Goal: Check status

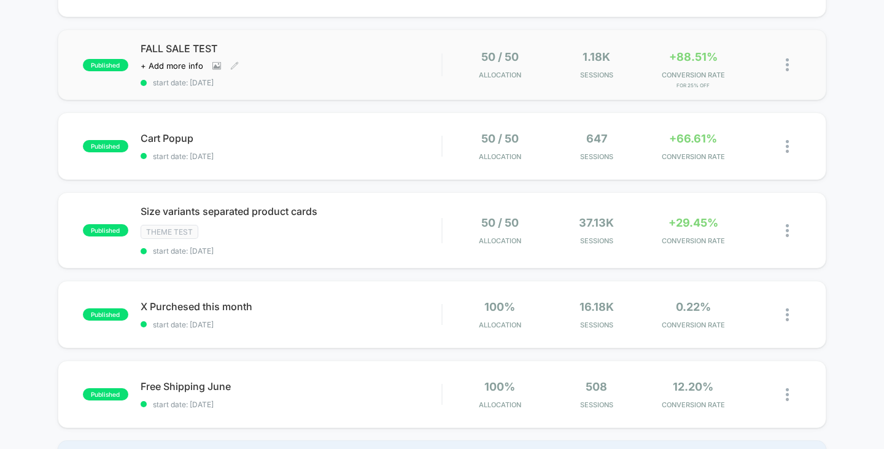
scroll to position [123, 0]
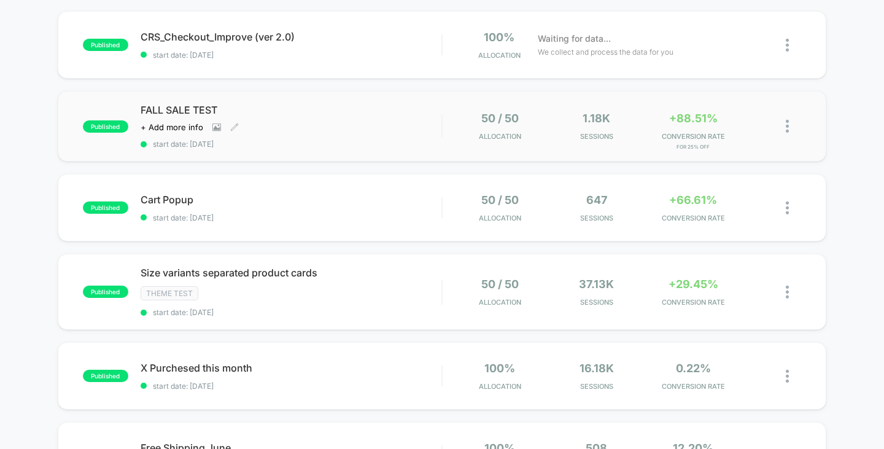
click at [303, 122] on div "FALL SALE TEST Click to view images Click to edit experience details + Add more…" at bounding box center [292, 126] width 302 height 45
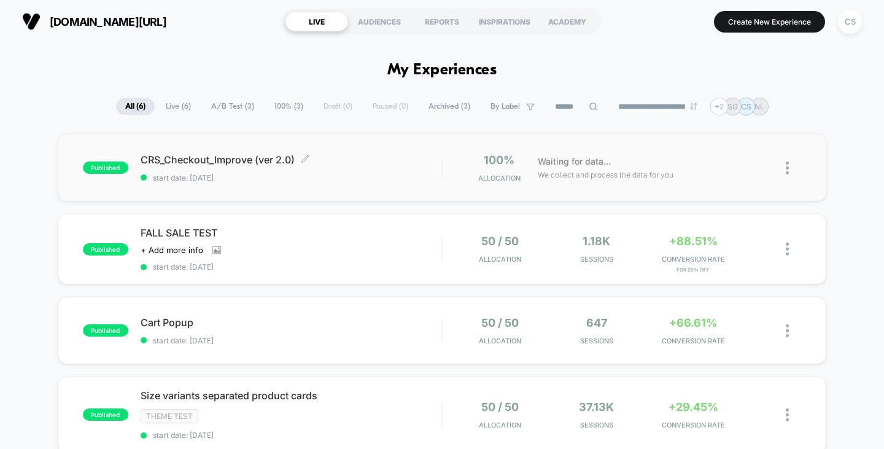
click at [343, 179] on span "start date: [DATE]" at bounding box center [292, 177] width 302 height 9
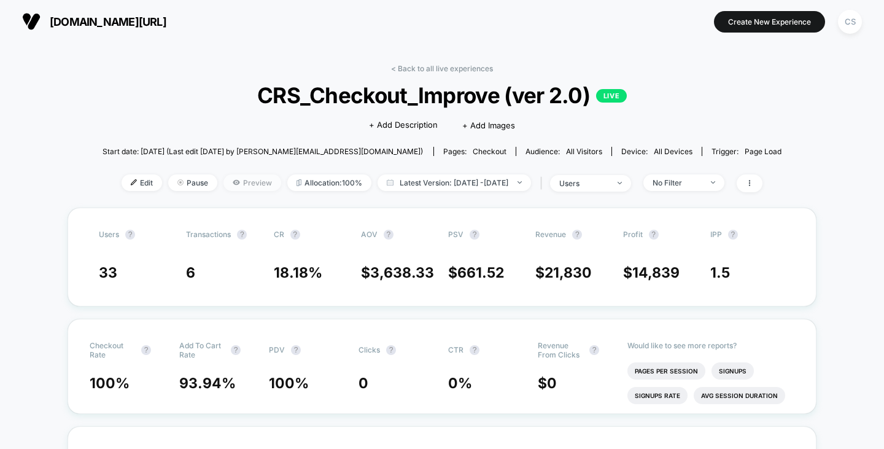
click at [233, 177] on span "Preview" at bounding box center [253, 182] width 58 height 17
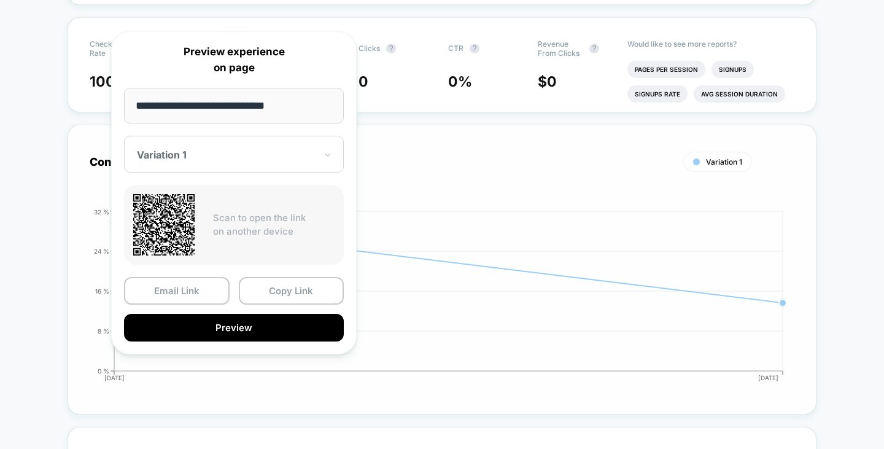
scroll to position [307, 0]
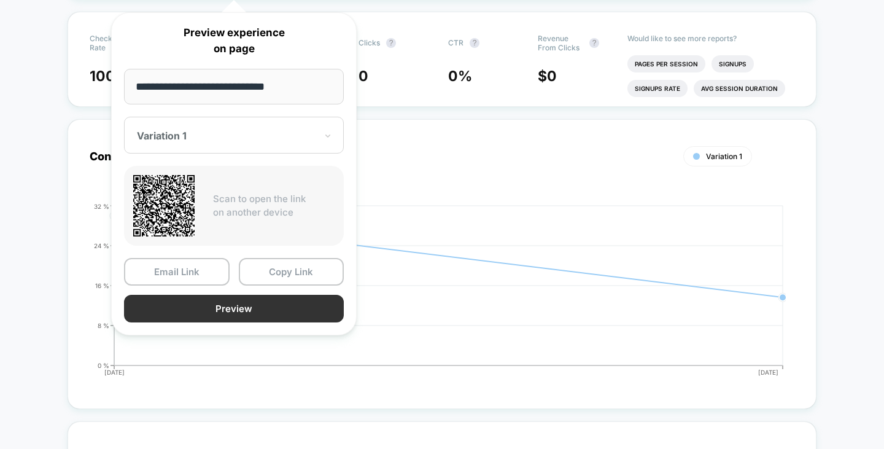
click at [275, 305] on button "Preview" at bounding box center [234, 309] width 220 height 28
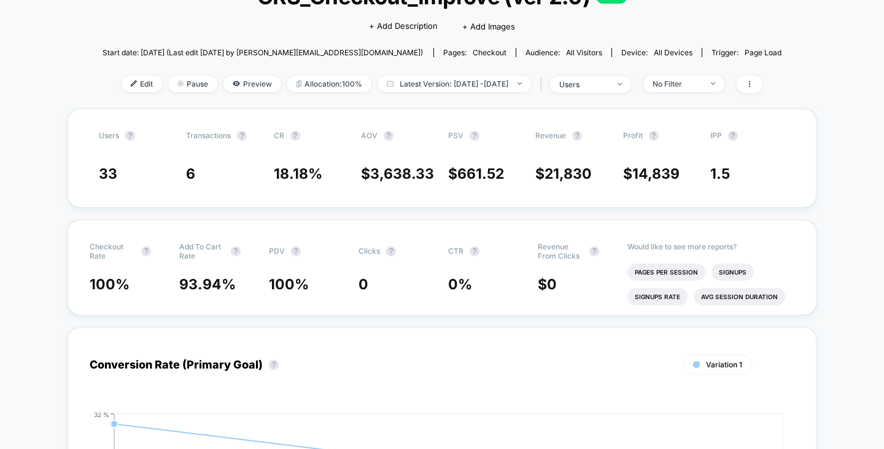
scroll to position [0, 0]
